Goal: Task Accomplishment & Management: Complete application form

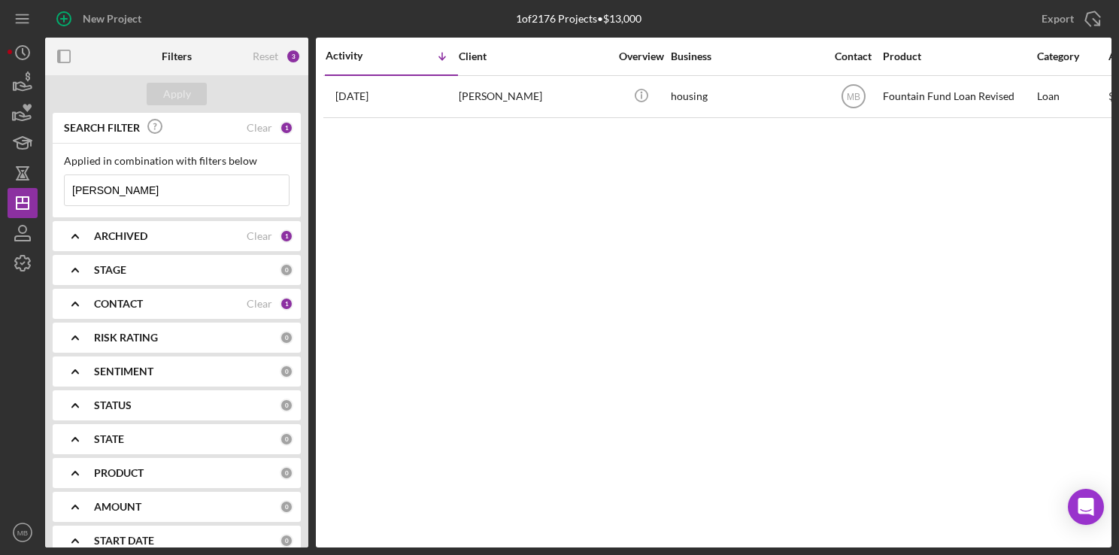
click at [158, 187] on input "[PERSON_NAME]" at bounding box center [177, 190] width 224 height 30
click at [66, 15] on icon "button" at bounding box center [64, 19] width 38 height 38
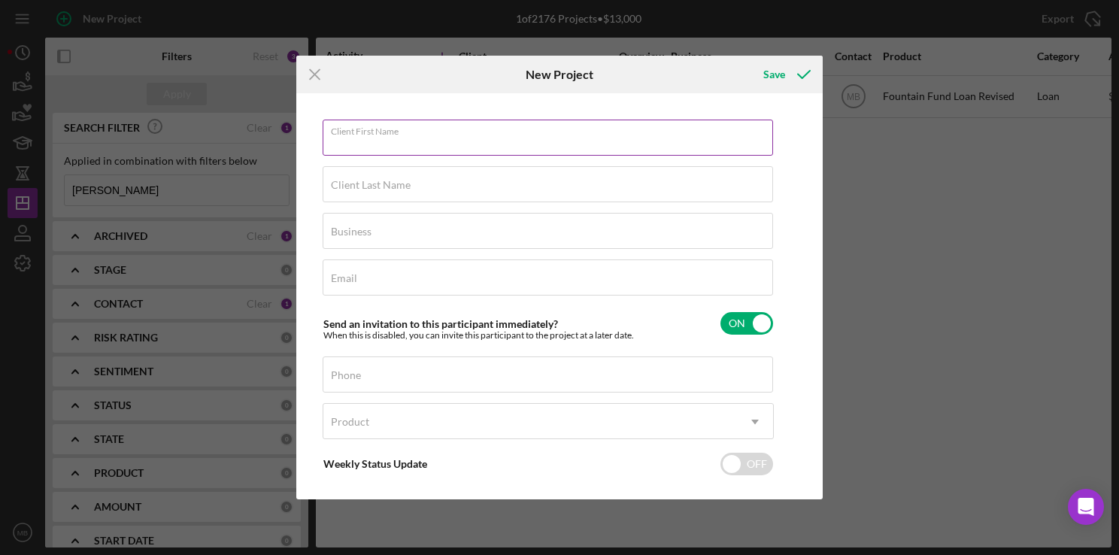
click at [415, 145] on input "Client First Name" at bounding box center [548, 138] width 450 height 36
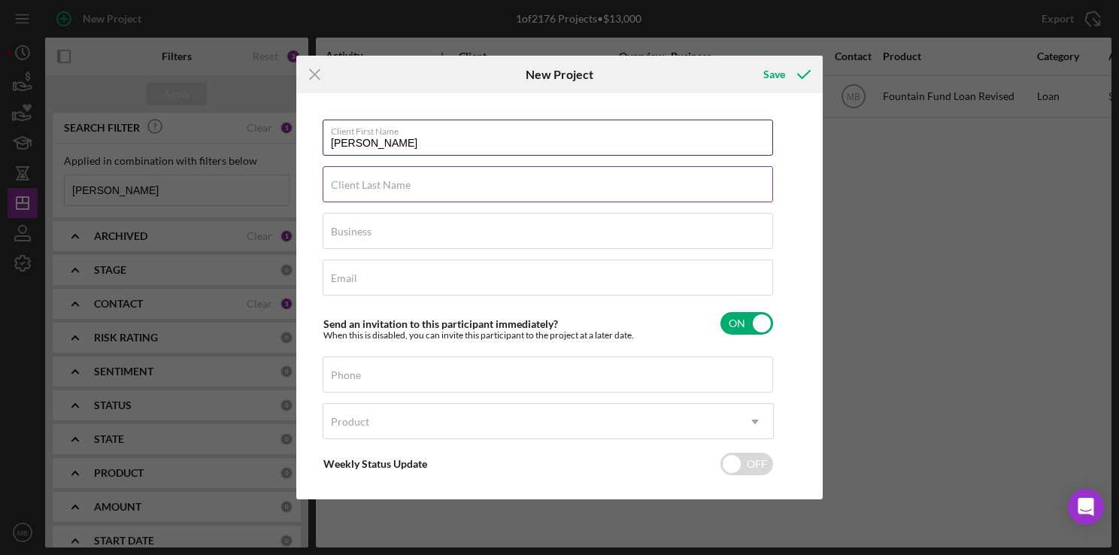
type input "[PERSON_NAME]"
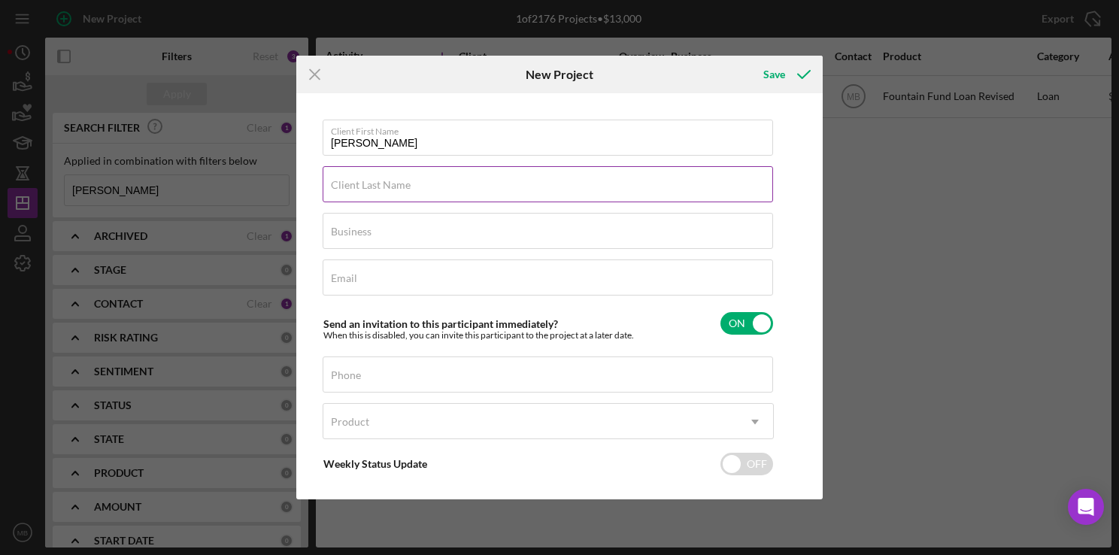
click at [575, 199] on input "Client Last Name" at bounding box center [548, 184] width 450 height 36
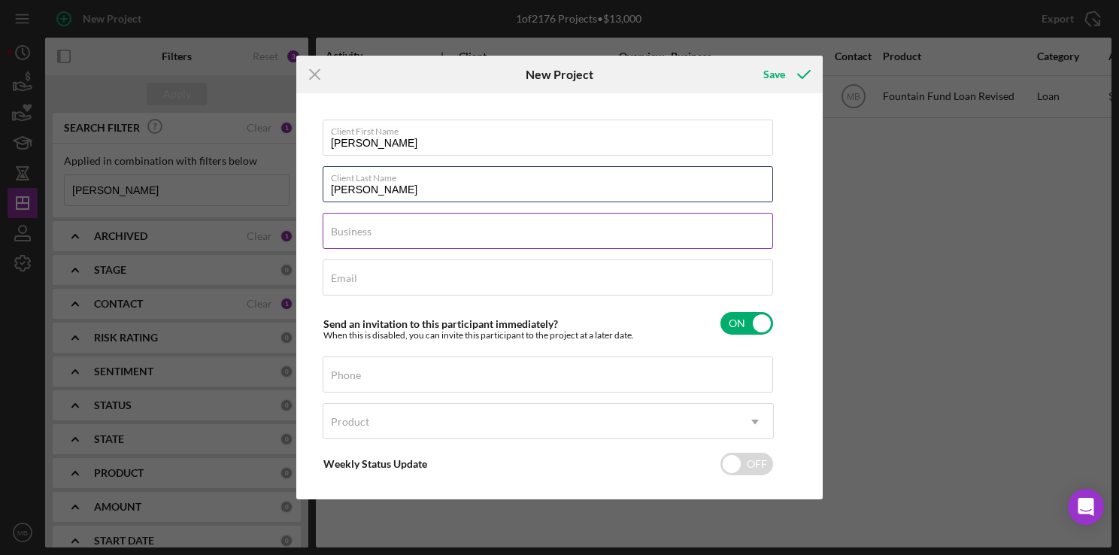
type input "[PERSON_NAME]"
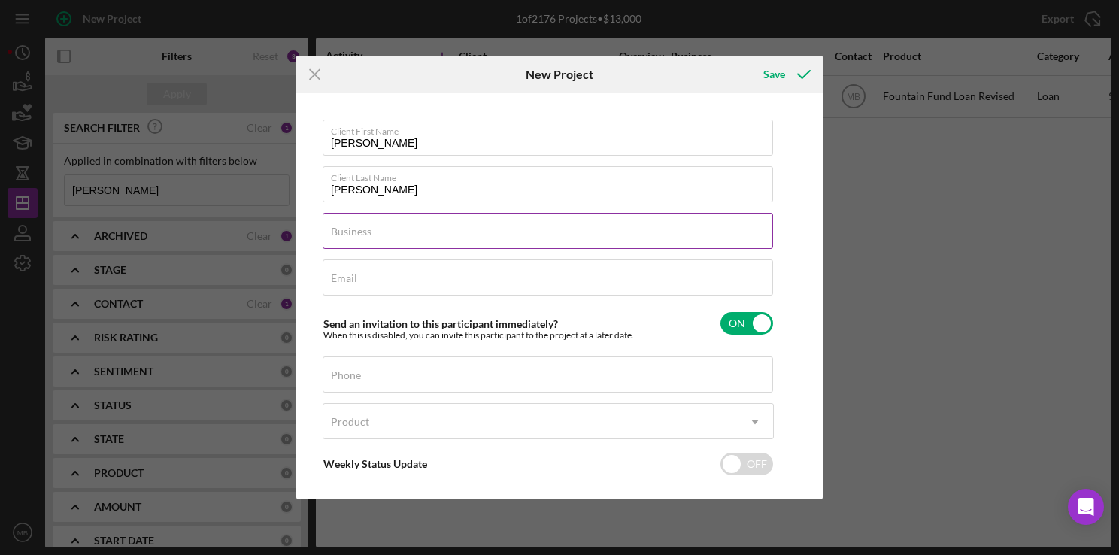
click at [685, 238] on input "Business" at bounding box center [548, 231] width 450 height 36
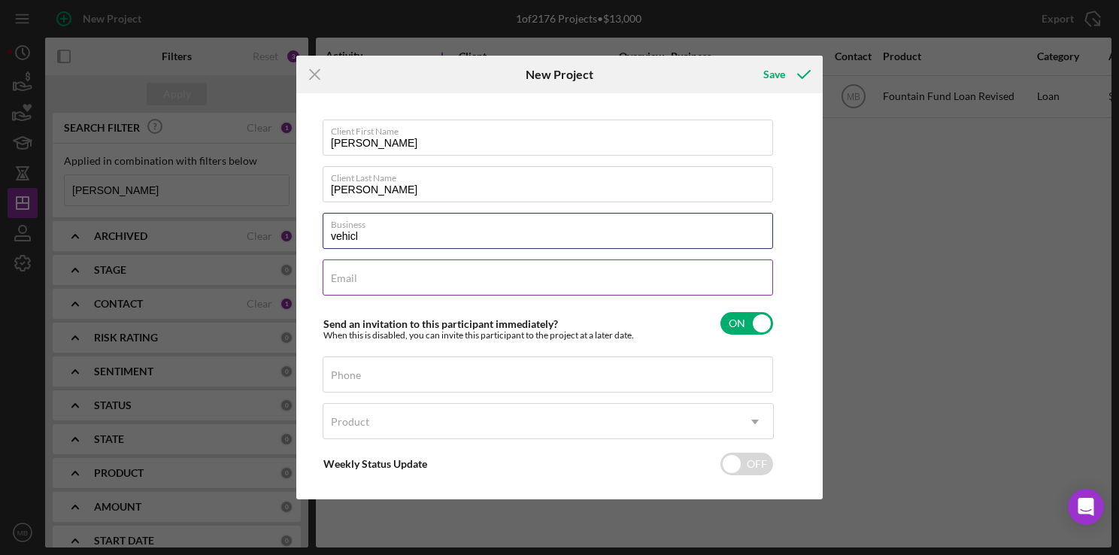
type input "vehicl"
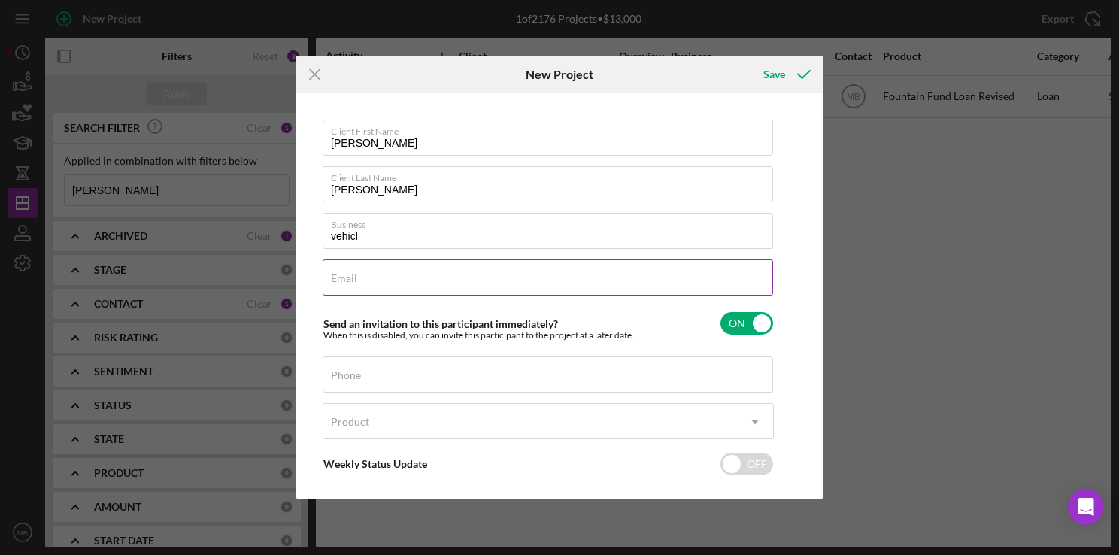
click at [665, 285] on input "Email" at bounding box center [548, 277] width 450 height 36
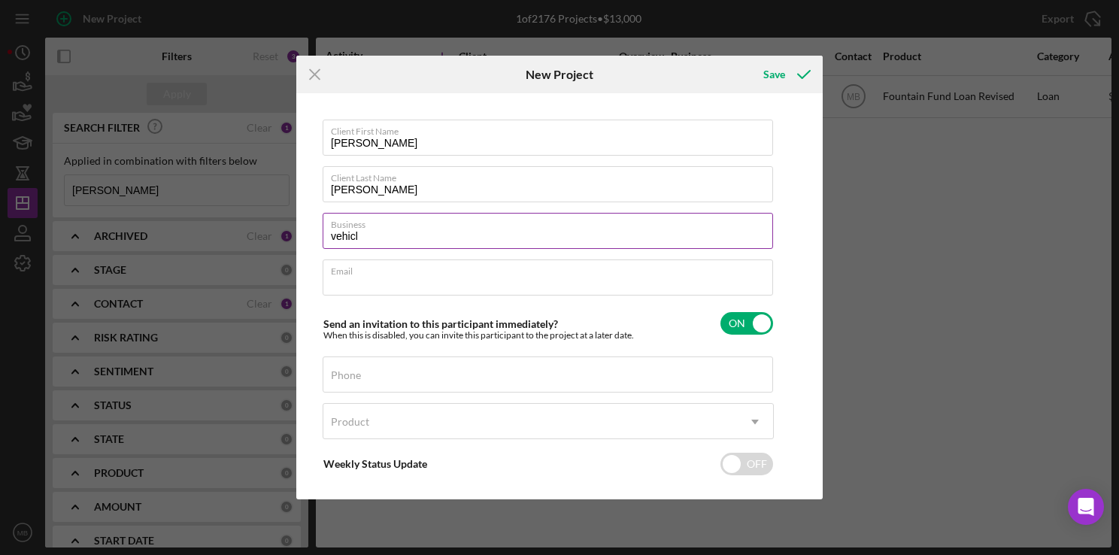
click at [441, 237] on input "vehicl" at bounding box center [548, 231] width 450 height 36
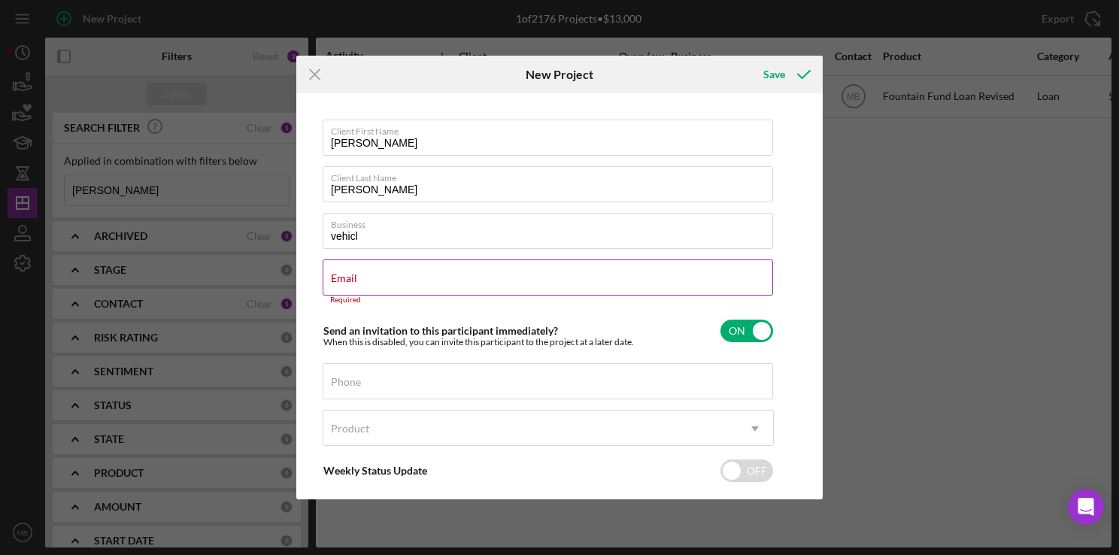
click at [639, 287] on input "Email" at bounding box center [548, 277] width 450 height 36
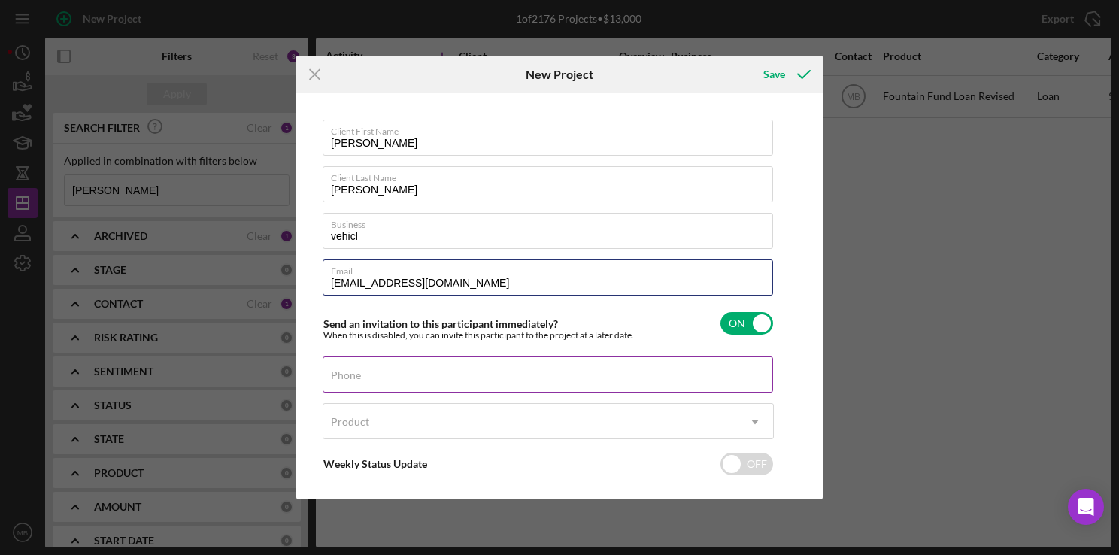
type input "[EMAIL_ADDRESS][DOMAIN_NAME]"
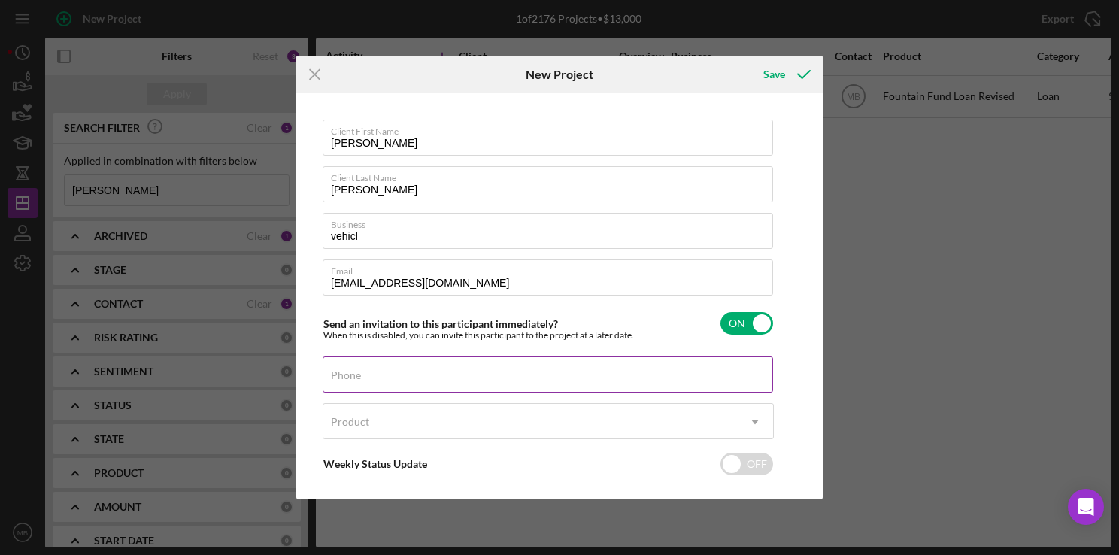
click at [526, 384] on input "Phone" at bounding box center [548, 374] width 450 height 36
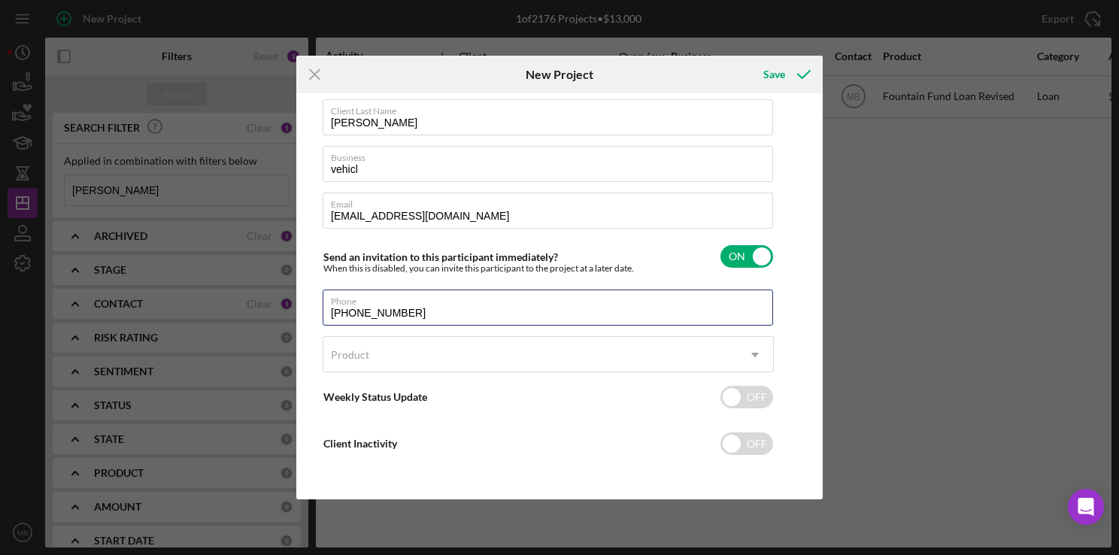
type input "[PHONE_NUMBER]"
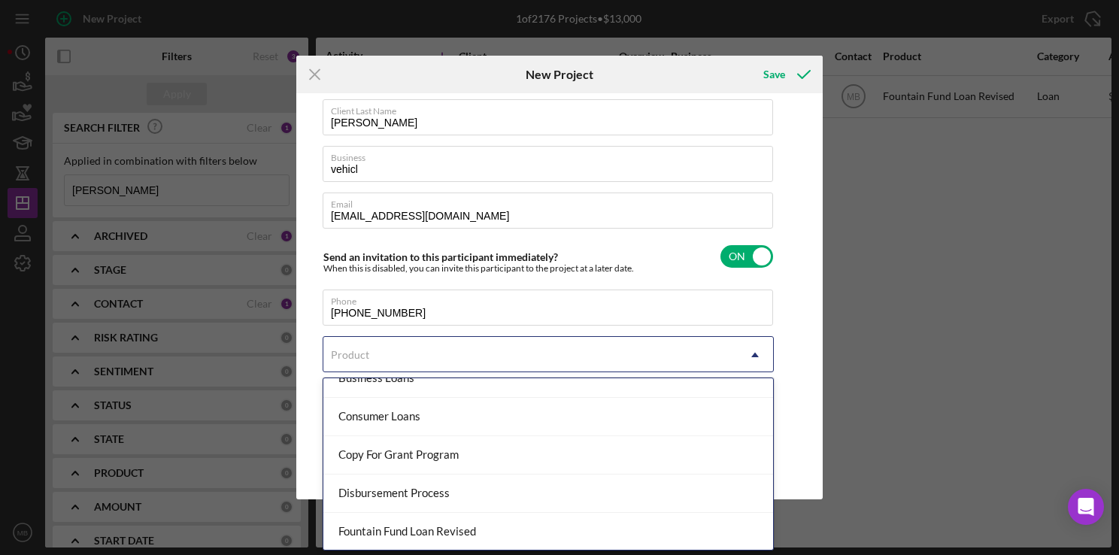
scroll to position [133, 0]
click at [543, 466] on div "Fountain Fund Loan Revised" at bounding box center [548, 456] width 450 height 38
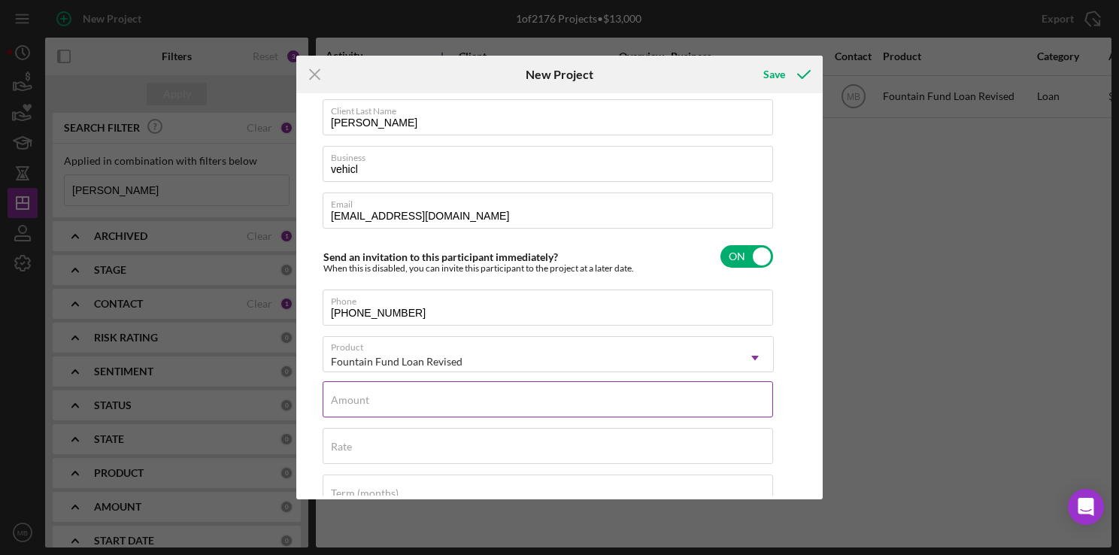
click at [572, 406] on input "Amount" at bounding box center [548, 399] width 450 height 36
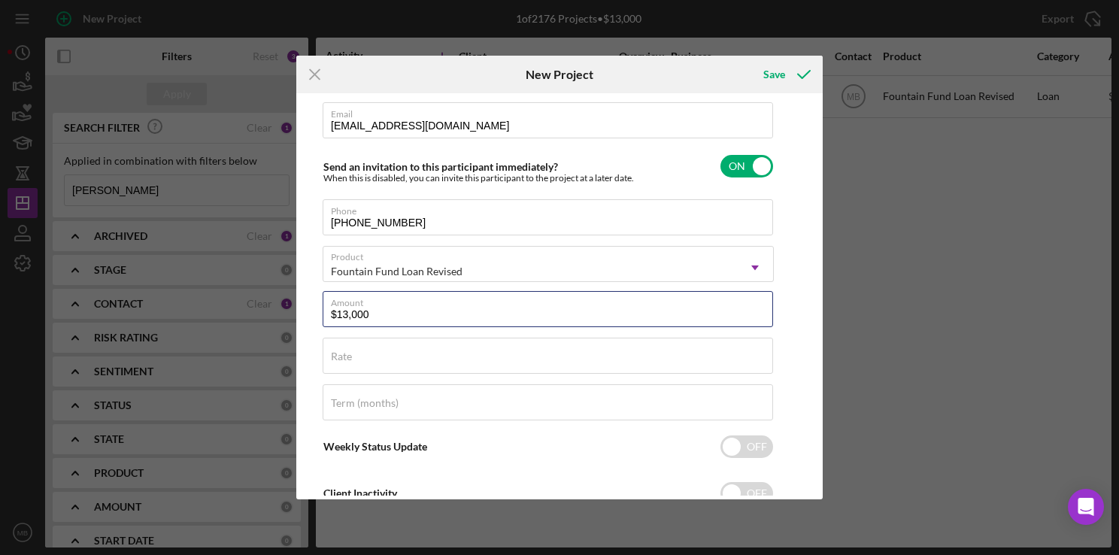
scroll to position [187, 0]
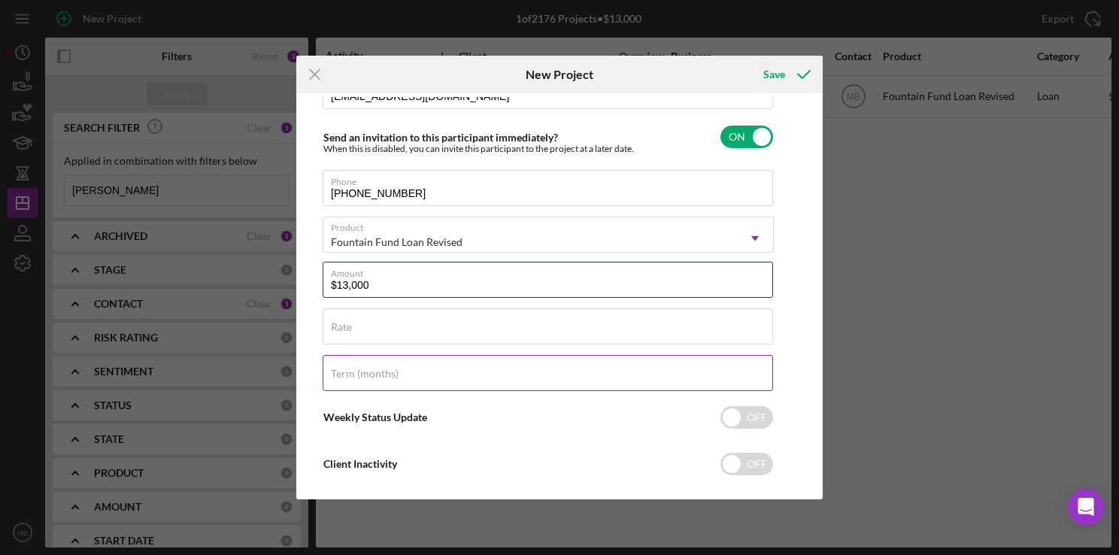
type input "$13,000"
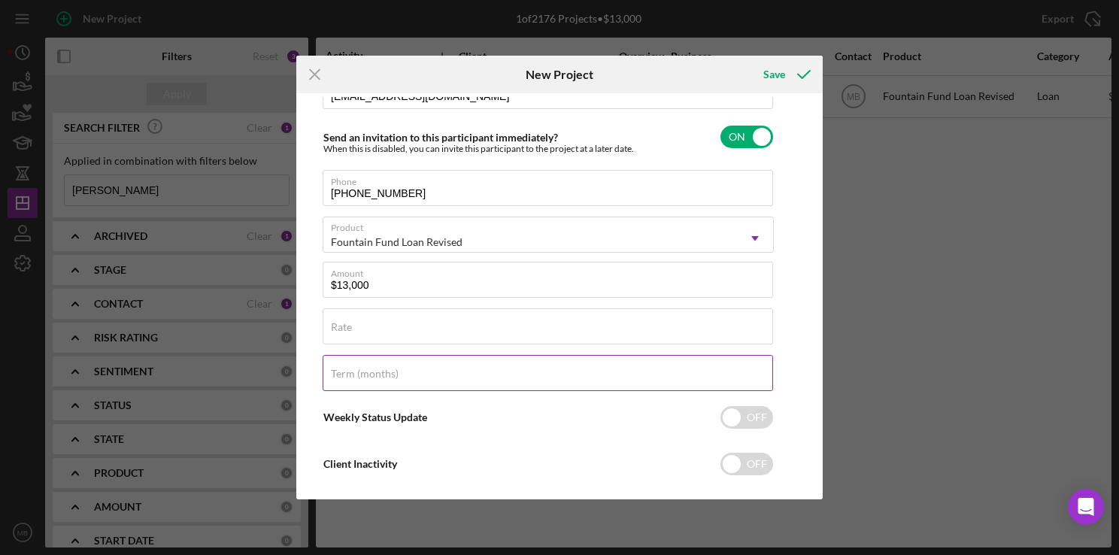
click at [580, 381] on input "Term (months)" at bounding box center [548, 373] width 450 height 36
type input "36"
click at [772, 75] on div "Save" at bounding box center [774, 74] width 22 height 30
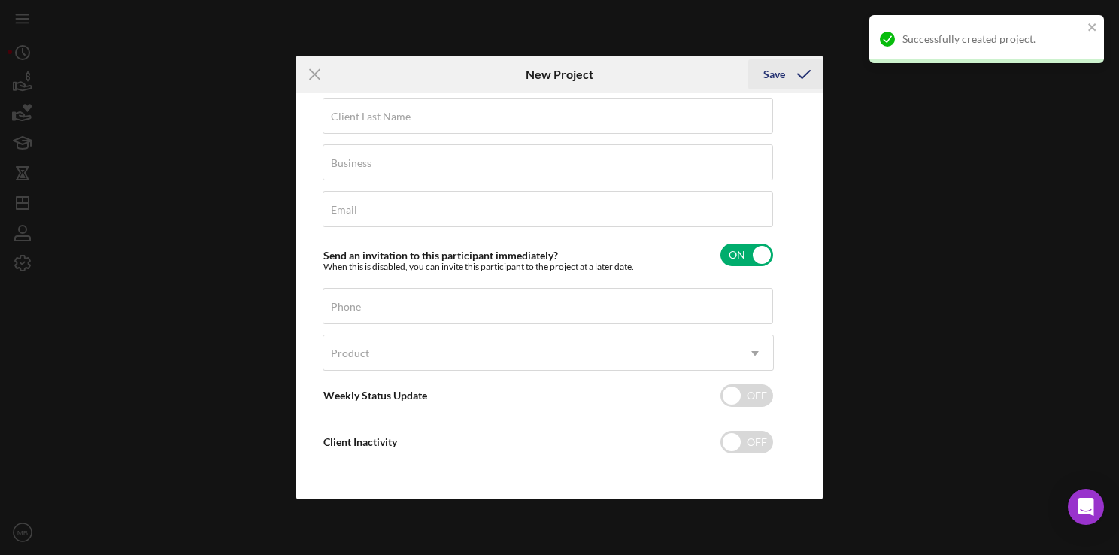
scroll to position [67, 0]
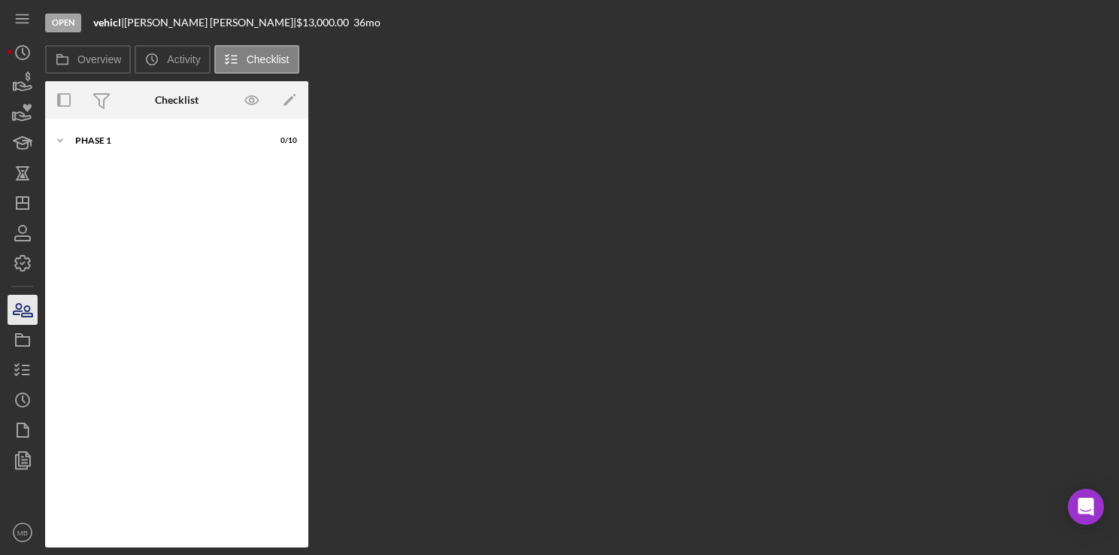
click at [12, 314] on icon "button" at bounding box center [23, 310] width 38 height 38
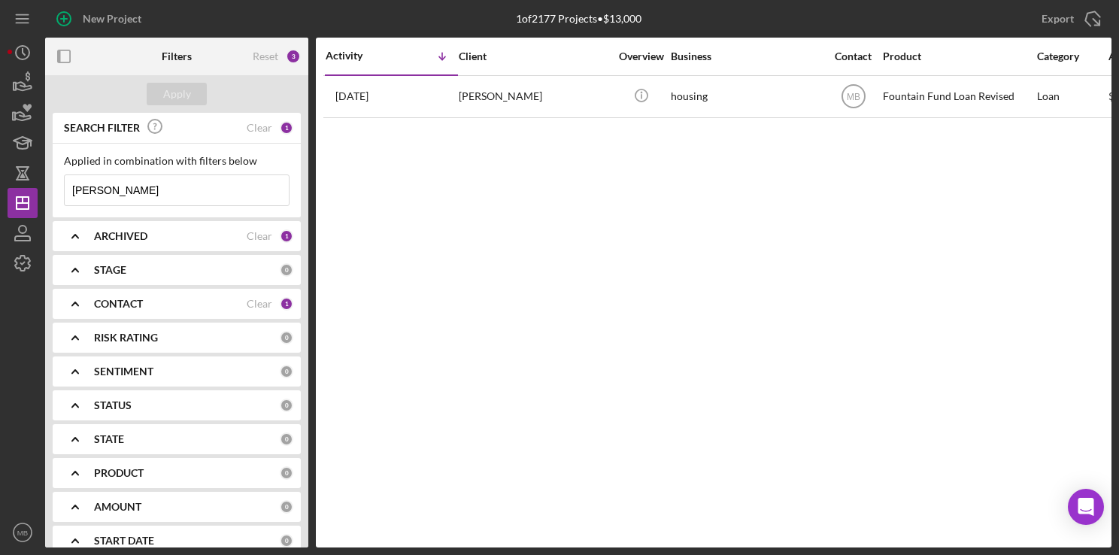
click at [114, 196] on input "[PERSON_NAME]" at bounding box center [177, 190] width 224 height 30
type input "s"
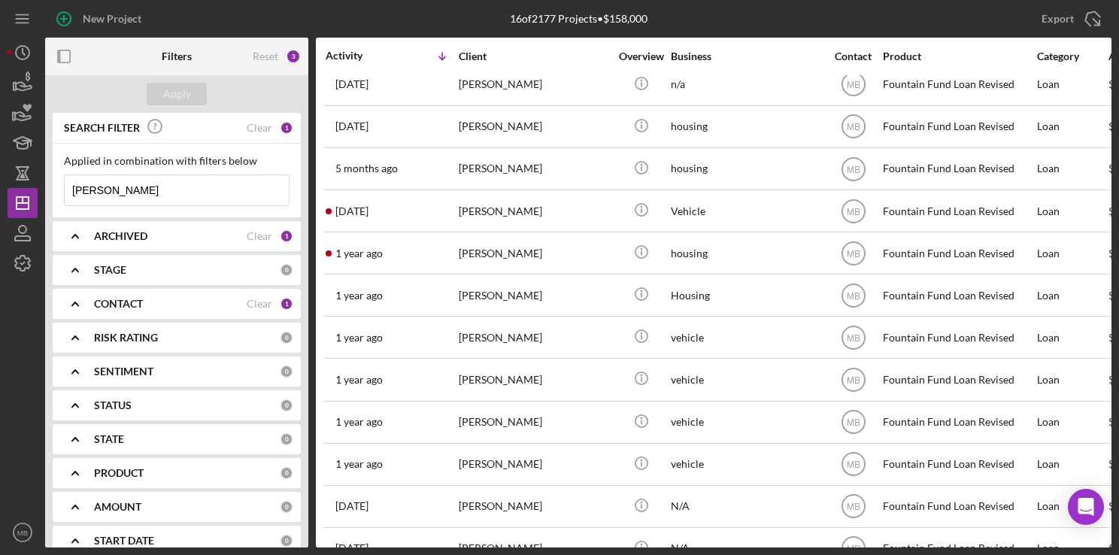
scroll to position [221, 0]
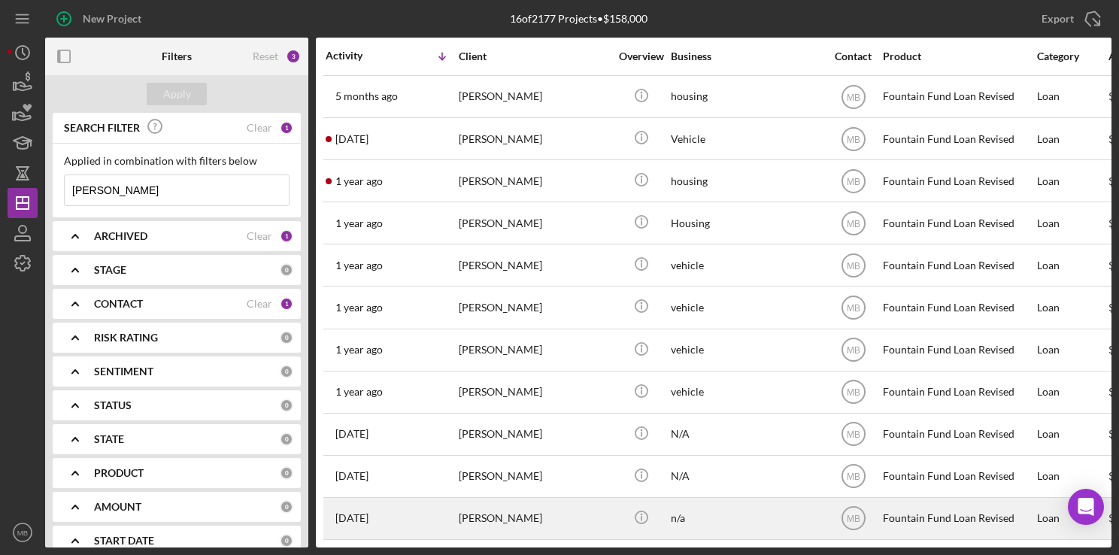
type input "[PERSON_NAME]"
click at [521, 513] on div "[PERSON_NAME]" at bounding box center [534, 519] width 150 height 40
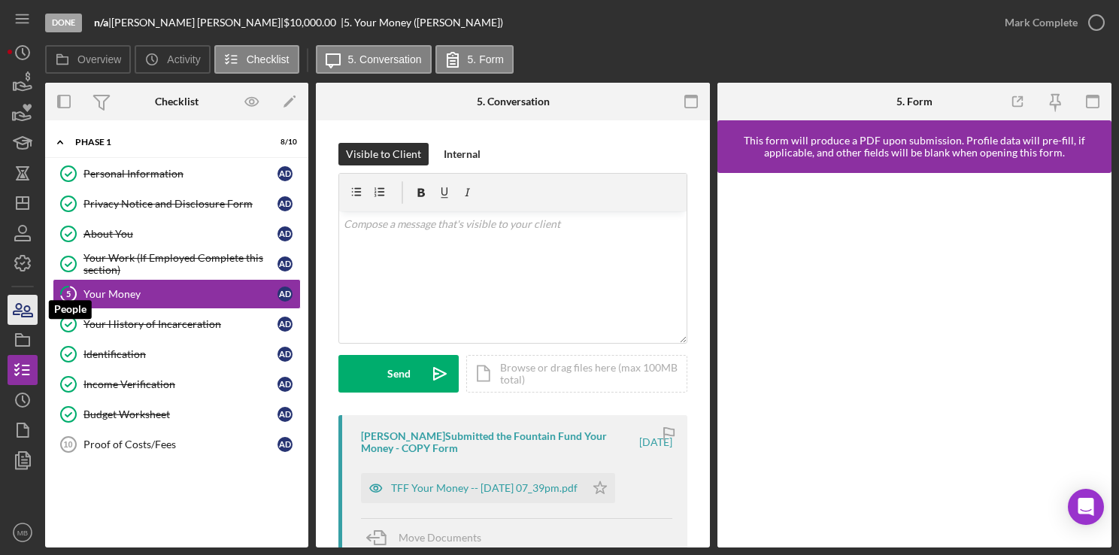
click at [25, 308] on icon "button" at bounding box center [23, 310] width 38 height 38
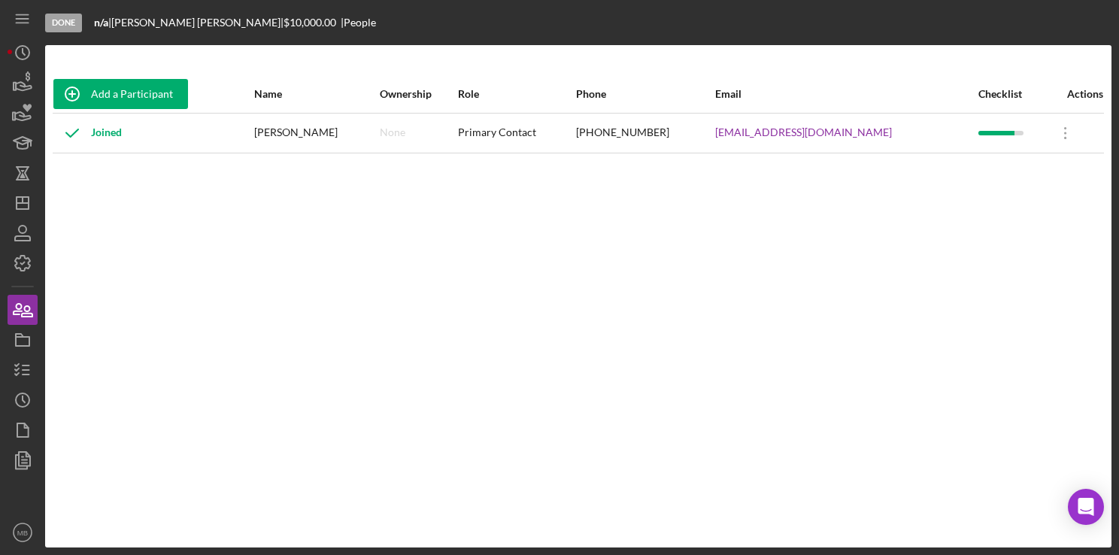
click at [253, 134] on div "Joined" at bounding box center [152, 133] width 199 height 38
click at [27, 302] on icon "button" at bounding box center [23, 310] width 38 height 38
click at [20, 308] on icon "button" at bounding box center [18, 309] width 8 height 11
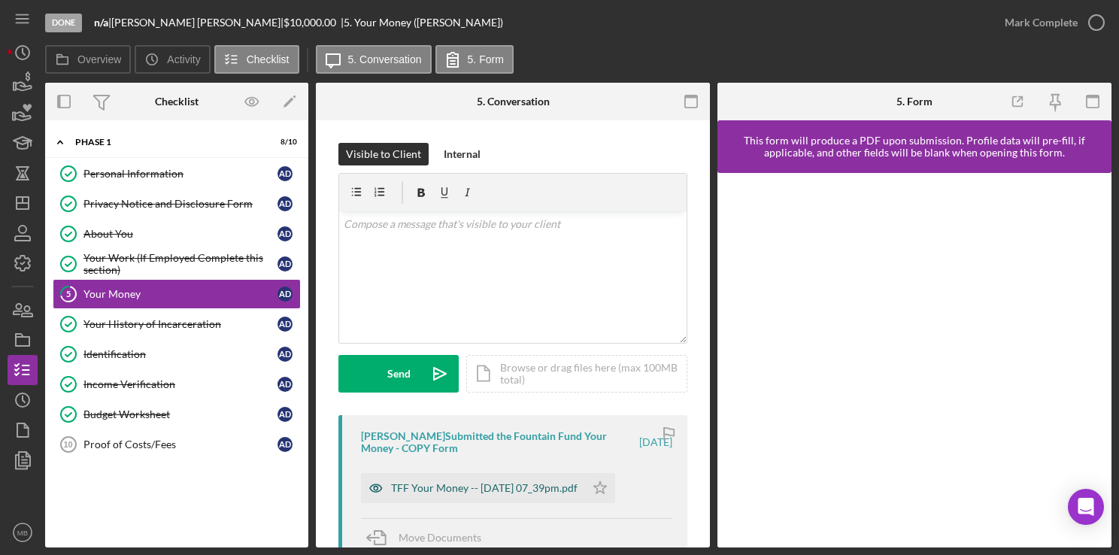
click at [473, 482] on div "TFF Your Money -- [DATE] 07_39pm.pdf" at bounding box center [484, 488] width 187 height 12
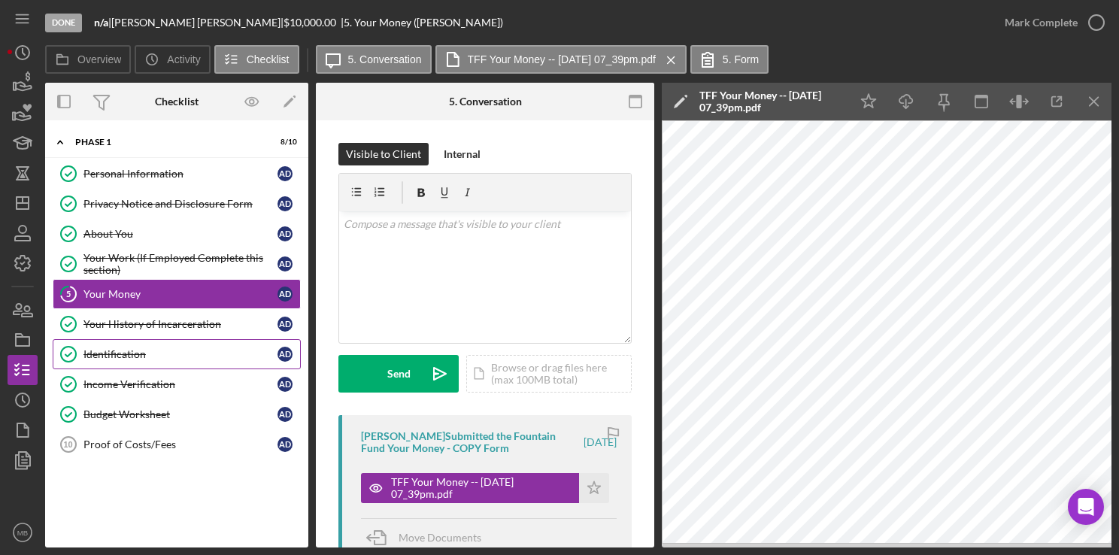
click at [163, 342] on link "Identification Identification A D" at bounding box center [177, 354] width 248 height 30
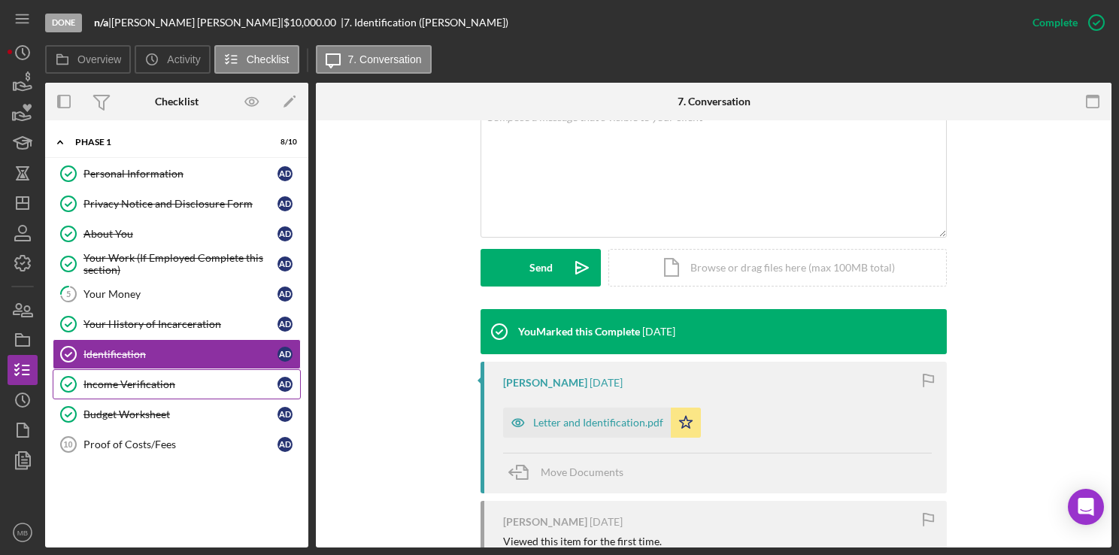
scroll to position [318, 0]
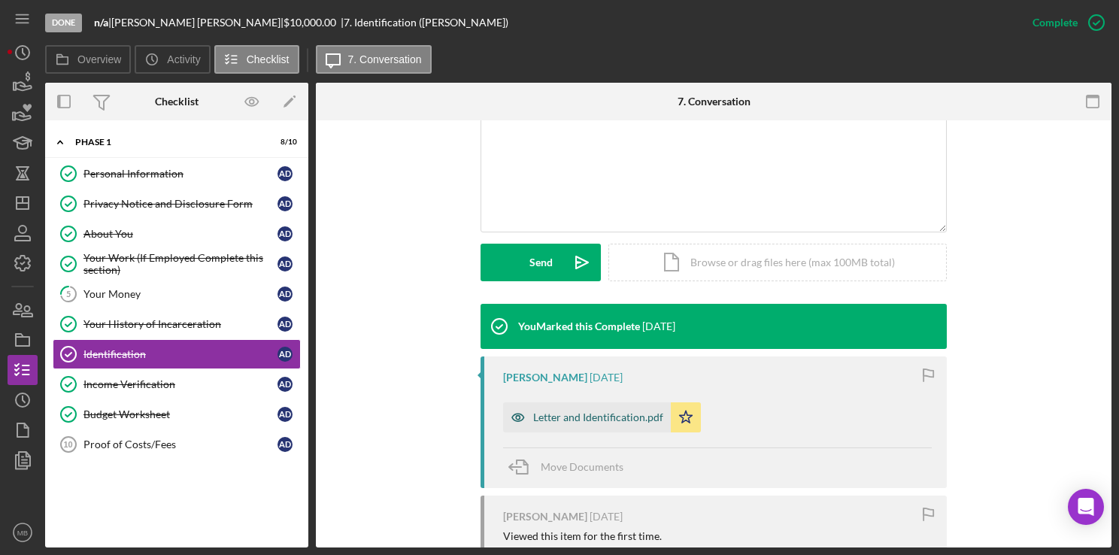
click at [581, 410] on div "Letter and Identification.pdf" at bounding box center [587, 417] width 168 height 30
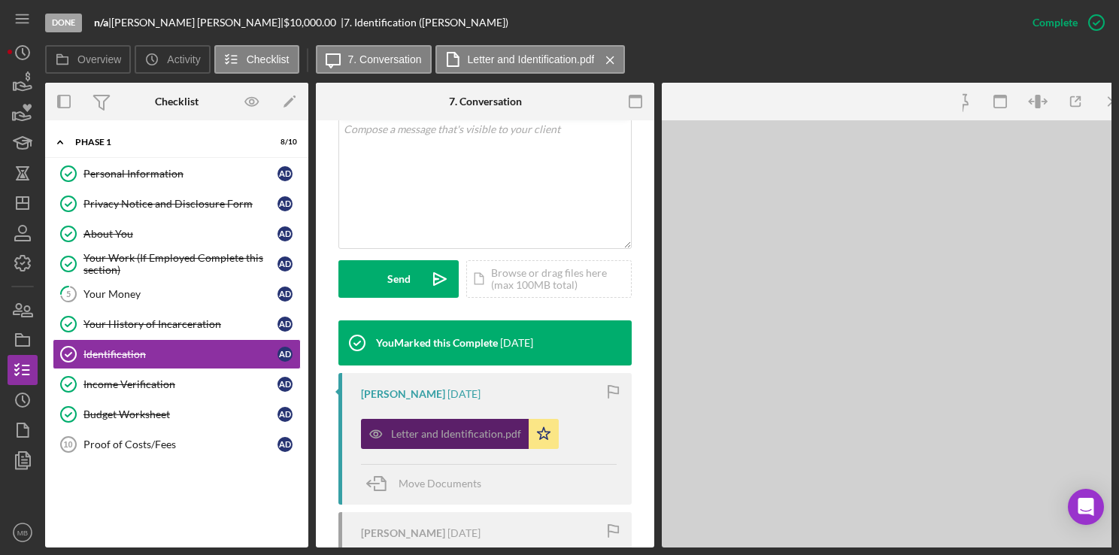
scroll to position [335, 0]
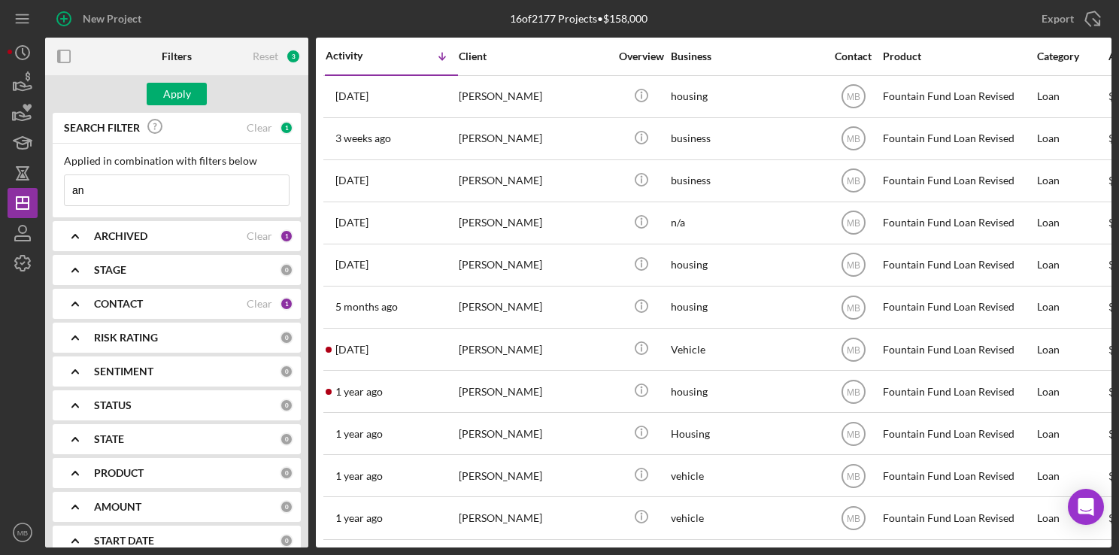
type input "a"
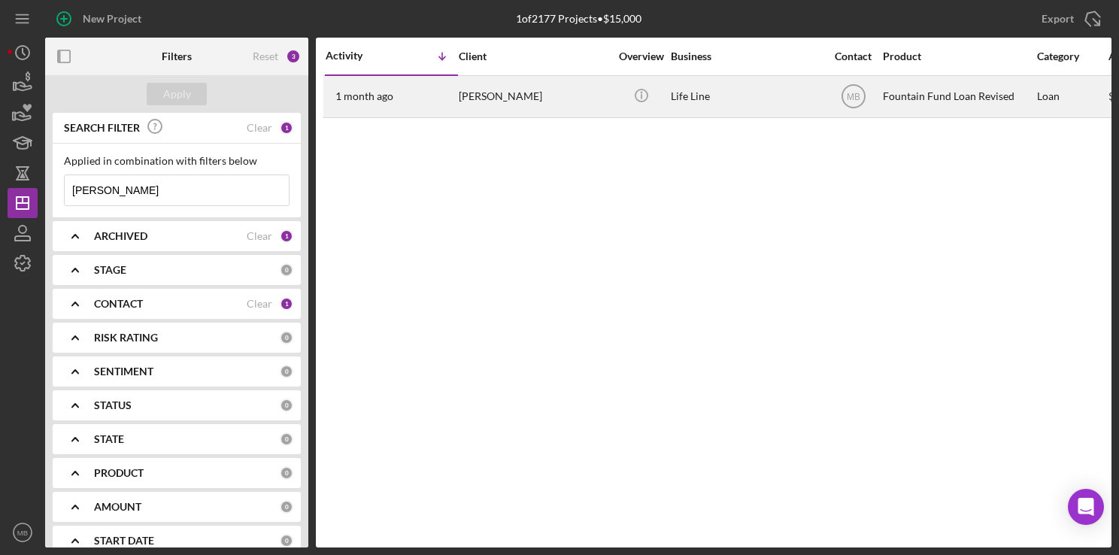
type input "[PERSON_NAME]"
click at [438, 90] on div "[DATE] [PERSON_NAME]" at bounding box center [392, 97] width 132 height 40
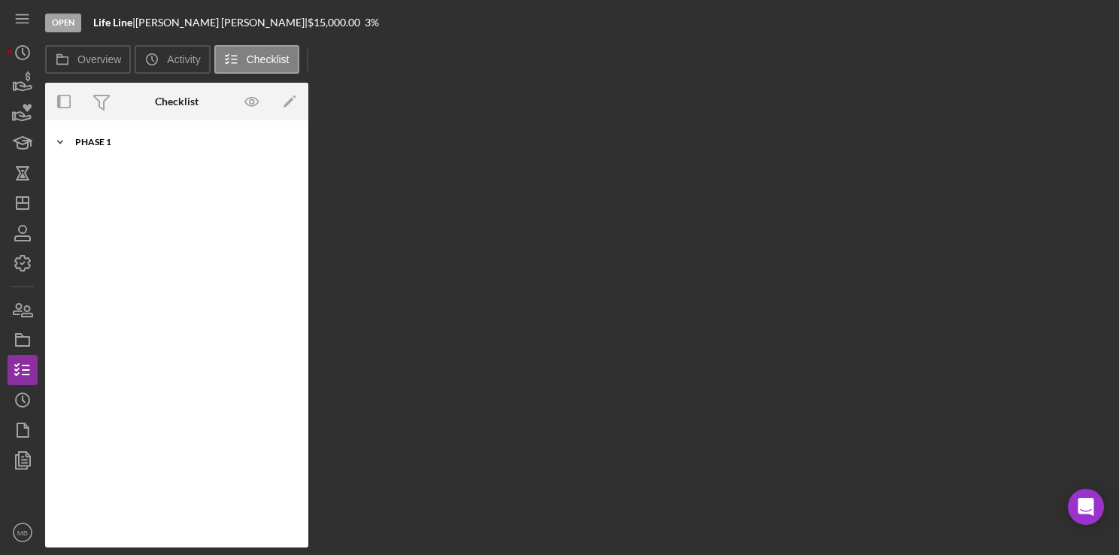
click at [90, 147] on div "Icon/Expander Phase 1 10 / 10" at bounding box center [176, 142] width 263 height 30
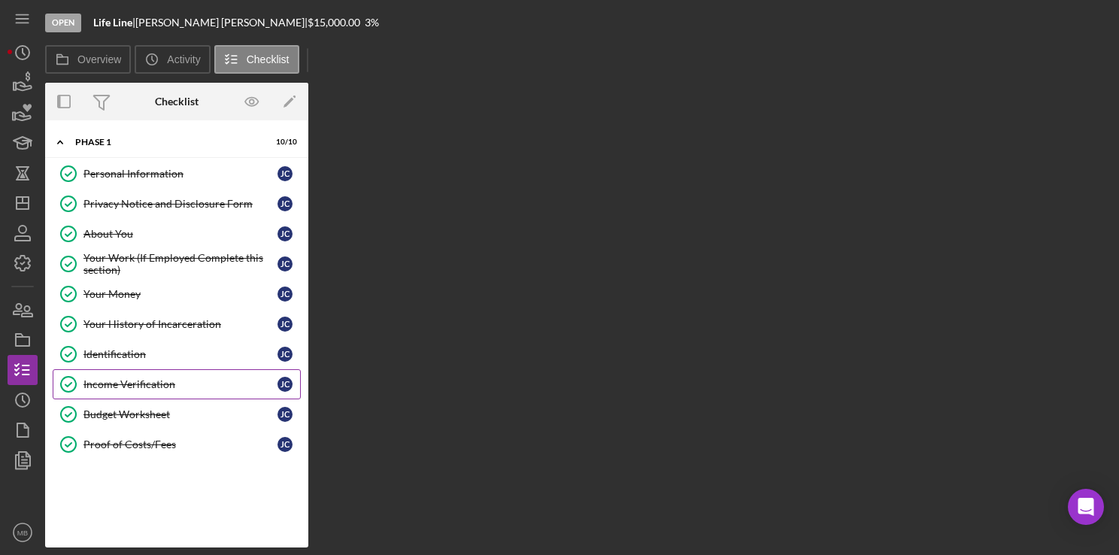
click at [126, 381] on div "Income Verification" at bounding box center [180, 384] width 194 height 12
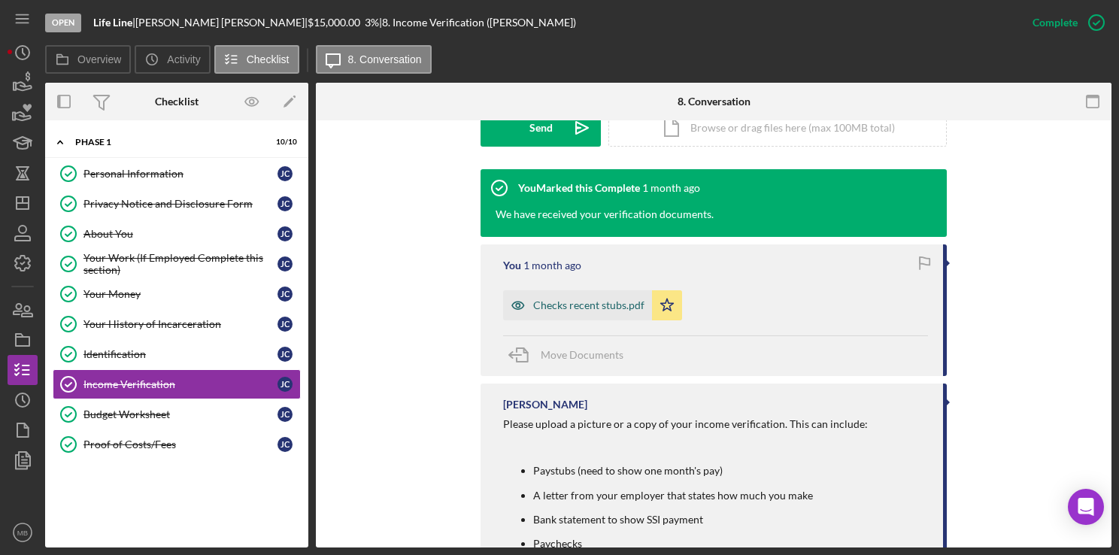
click at [575, 317] on div "Checks recent stubs.pdf" at bounding box center [577, 305] width 149 height 30
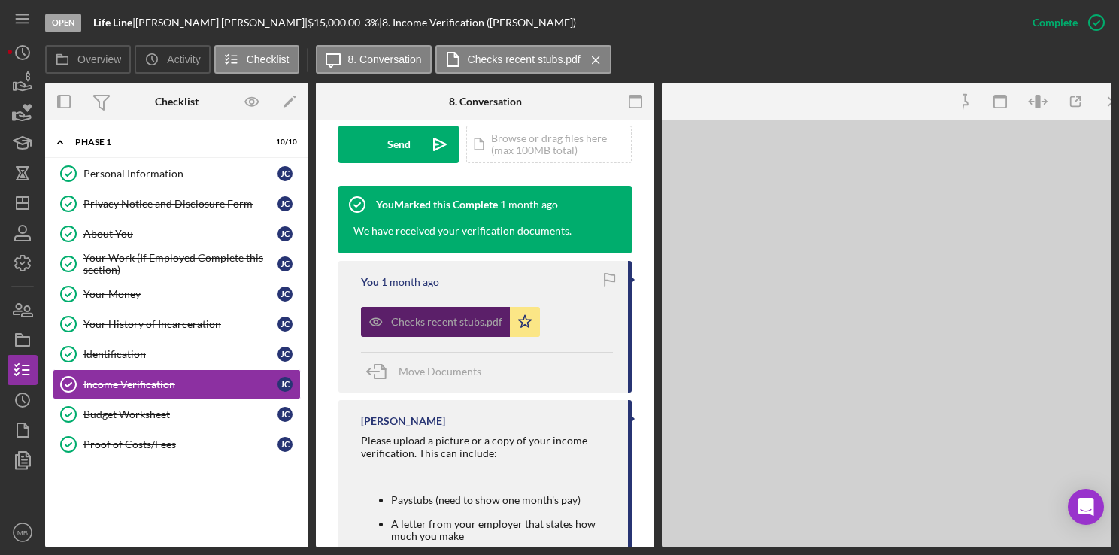
scroll to position [469, 0]
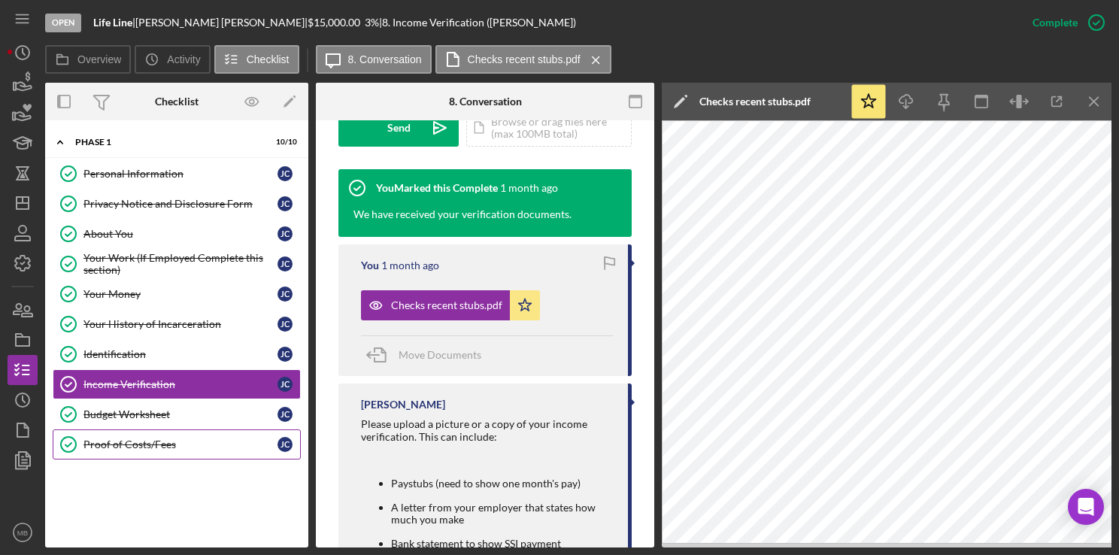
click at [132, 441] on div "Proof of Costs/Fees" at bounding box center [180, 444] width 194 height 12
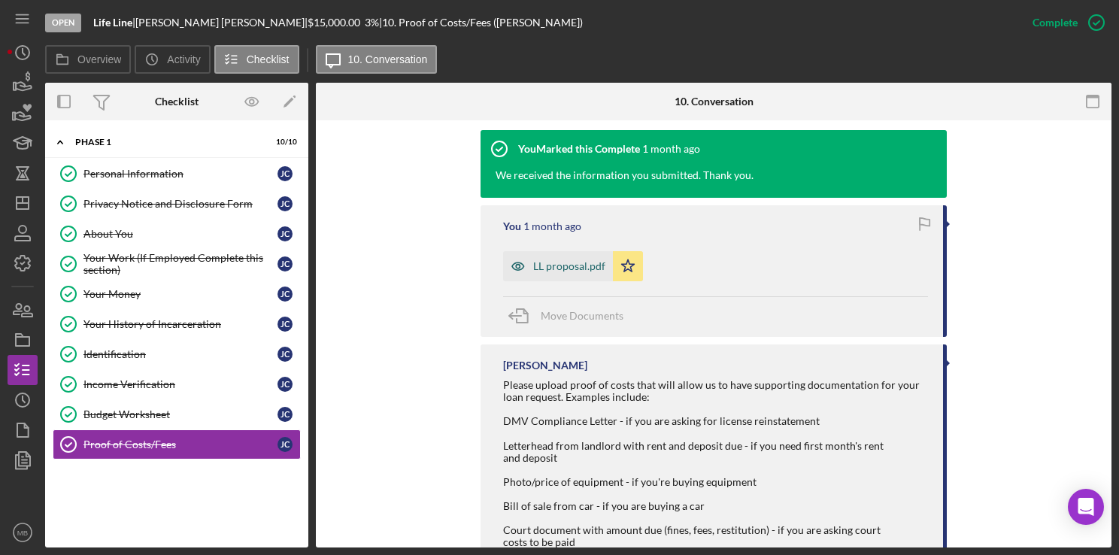
click at [552, 278] on div "LL proposal.pdf" at bounding box center [558, 266] width 110 height 30
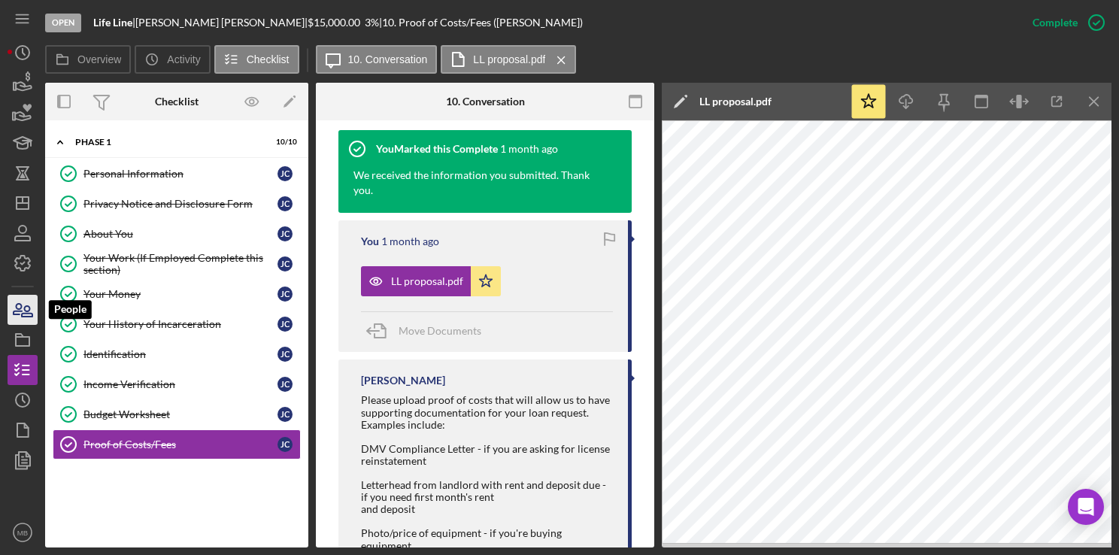
click at [26, 299] on icon "button" at bounding box center [23, 310] width 38 height 38
